Goal: Obtain resource: Download file/media

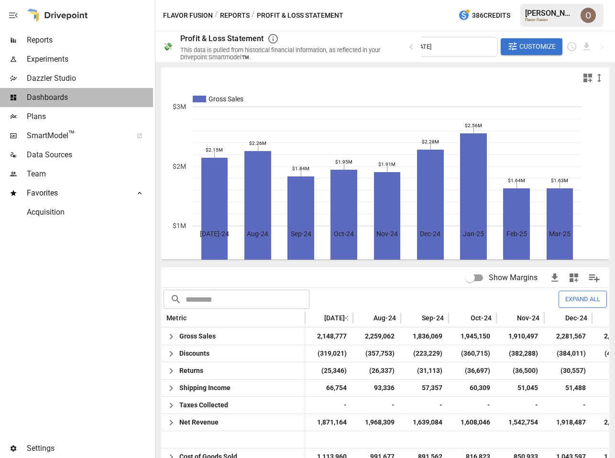
click at [61, 95] on span "Dashboards" at bounding box center [90, 97] width 126 height 11
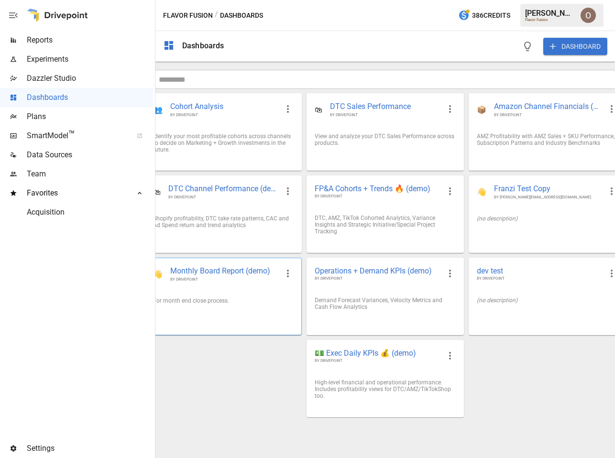
click at [246, 295] on div "For month end close process." at bounding box center [223, 301] width 156 height 22
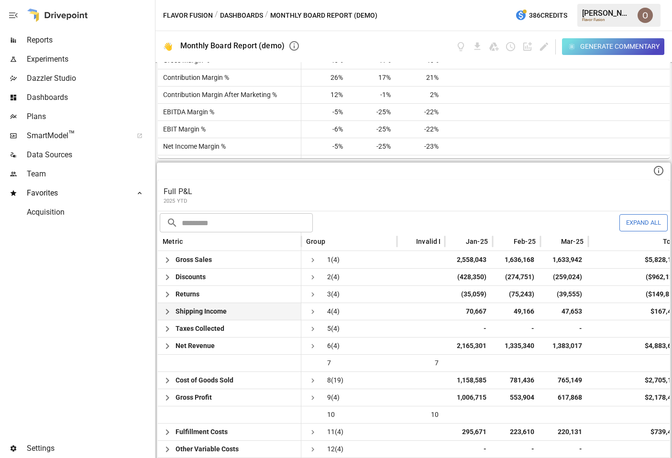
scroll to position [412, 0]
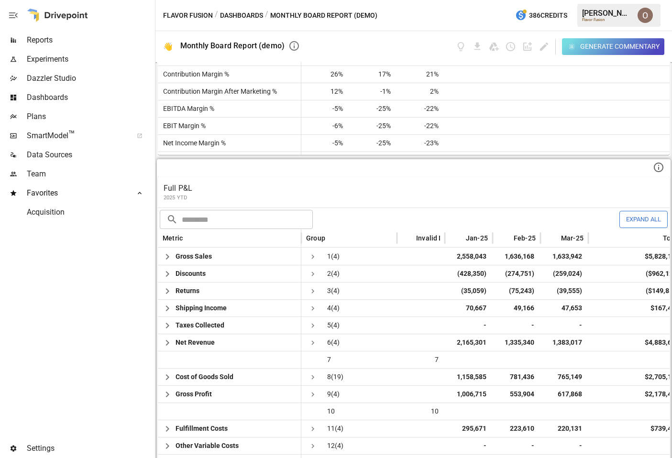
click at [271, 192] on p "Full P&L" at bounding box center [414, 188] width 501 height 11
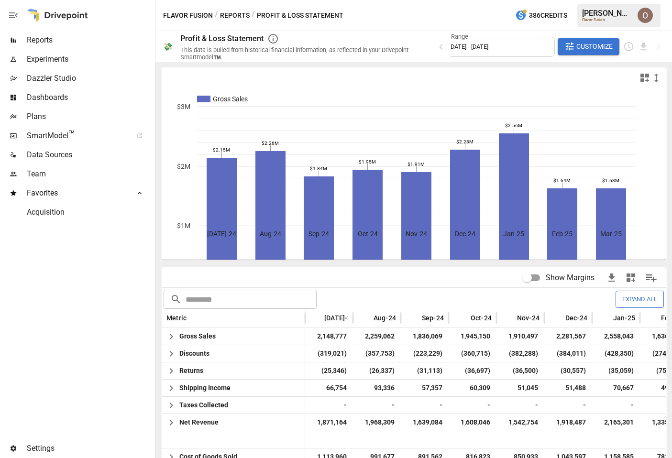
click at [54, 95] on span "Dashboards" at bounding box center [90, 97] width 126 height 11
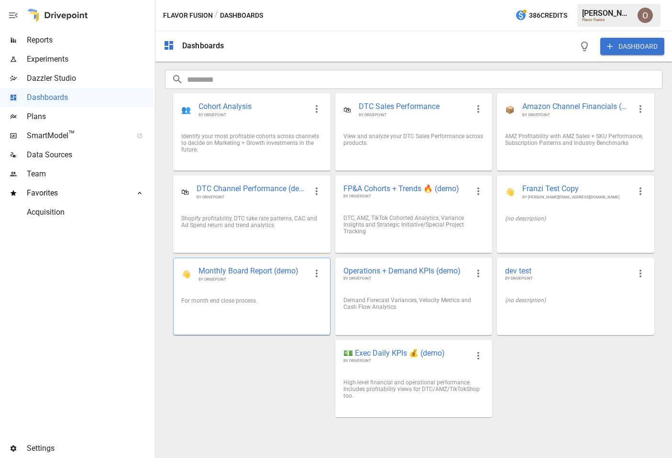
click at [283, 300] on div "For month end close process." at bounding box center [251, 301] width 141 height 7
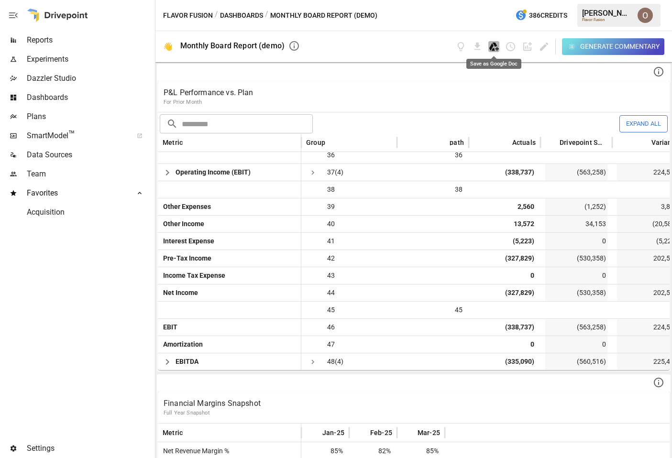
click at [494, 48] on icon "Save as Google Doc" at bounding box center [494, 46] width 11 height 11
